Goal: Task Accomplishment & Management: Use online tool/utility

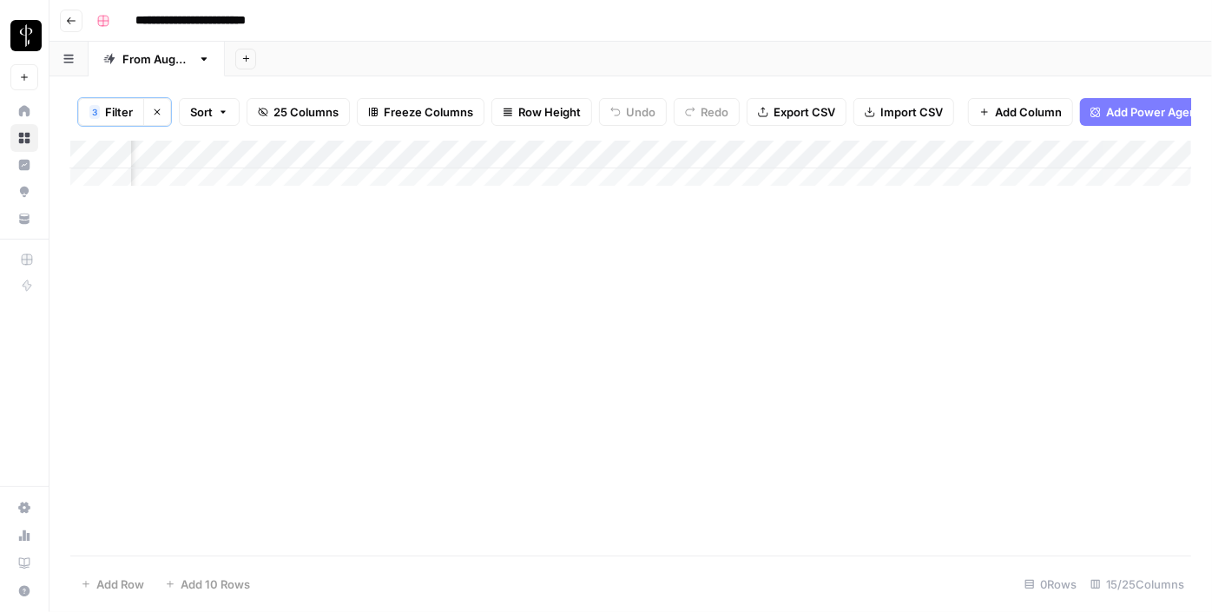
scroll to position [0, 1030]
click at [178, 379] on div "Add Column" at bounding box center [630, 348] width 1121 height 415
click at [201, 351] on div "Add Column" at bounding box center [630, 348] width 1121 height 415
